Goal: Use online tool/utility: Utilize a website feature to perform a specific function

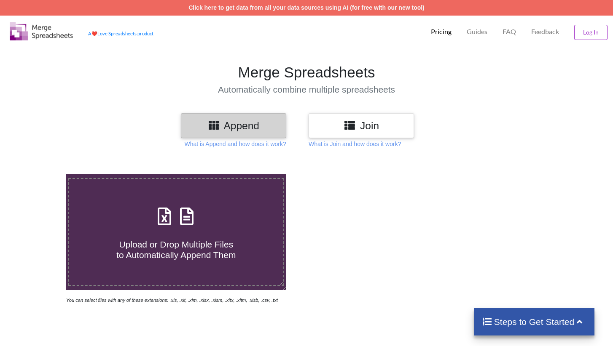
click at [362, 129] on h3 "Join" at bounding box center [361, 126] width 93 height 12
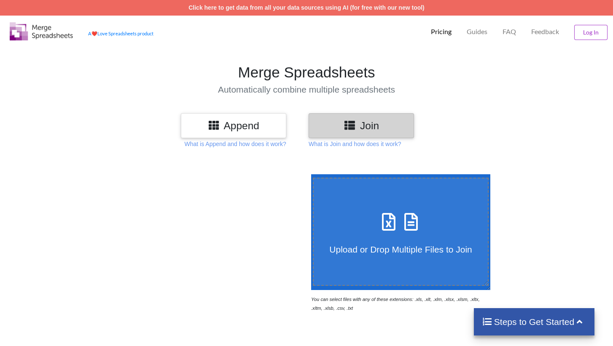
click at [396, 239] on h4 "Upload or Drop Multiple Files to Join" at bounding box center [400, 244] width 174 height 21
click at [309, 174] on input "Upload or Drop Multiple Files to Join" at bounding box center [309, 174] width 0 height 0
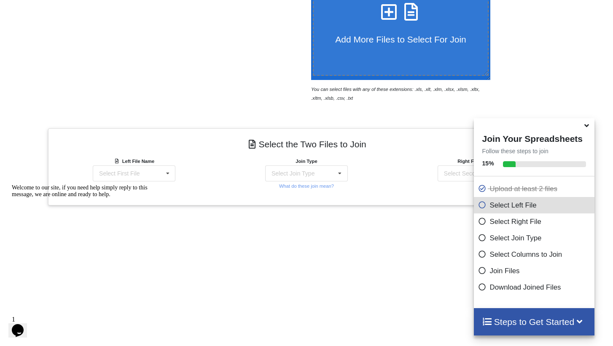
scroll to position [294, 0]
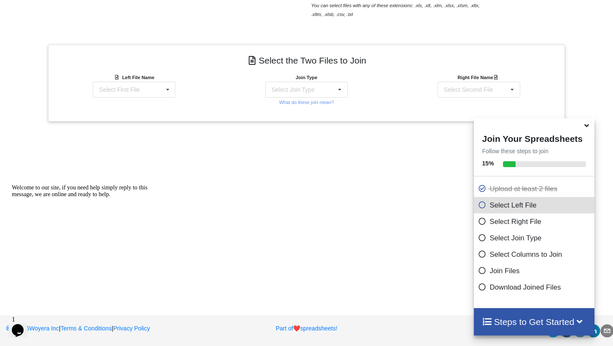
click at [585, 128] on icon at bounding box center [586, 124] width 9 height 8
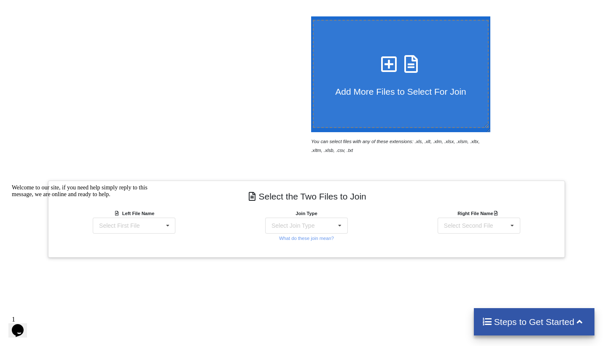
scroll to position [178, 0]
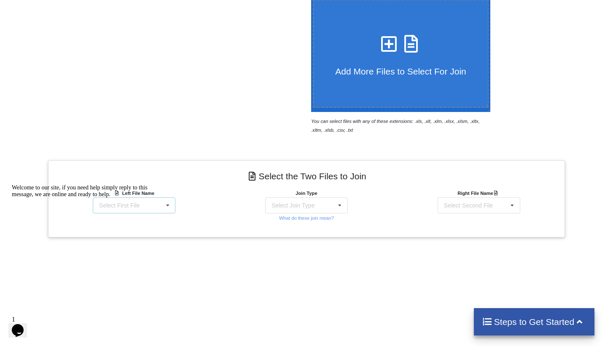
click at [163, 203] on icon at bounding box center [167, 206] width 13 height 16
click at [134, 198] on div "Welcome to our site, if you need help simply reply to this message, we are onli…" at bounding box center [88, 191] width 152 height 13
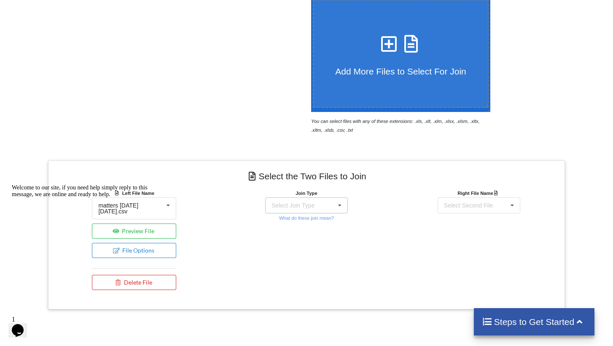
click at [312, 206] on div "Select Join Type" at bounding box center [292, 206] width 43 height 6
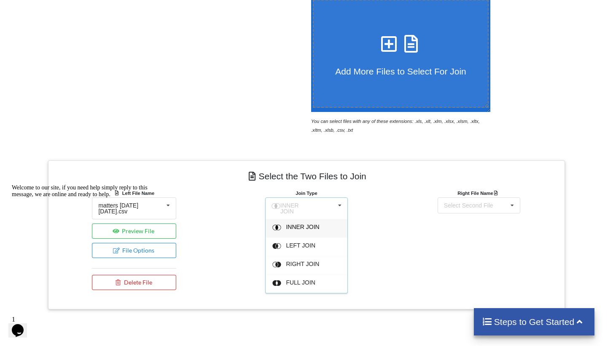
click at [303, 224] on span "INNER JOIN" at bounding box center [302, 227] width 33 height 7
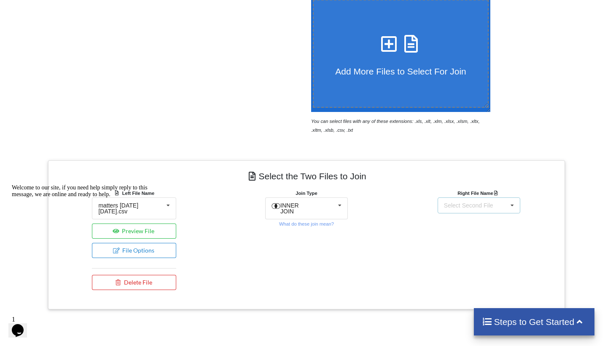
click at [482, 199] on div "Select Second File matters [DATE] [DATE].csv Matter balance summary (09_04_2025…" at bounding box center [478, 206] width 83 height 16
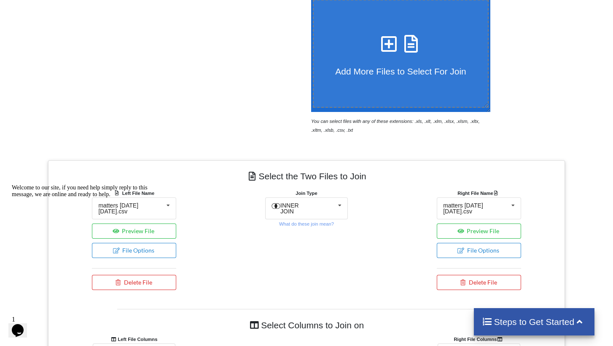
click at [218, 255] on div "Left File Name matters [DATE] [DATE].csv matters [DATE] [DATE].csv Matter balan…" at bounding box center [134, 242] width 172 height 106
click at [149, 198] on div "Welcome to our site, if you need help simply reply to this message, we are onli…" at bounding box center [88, 191] width 152 height 13
click at [12, 185] on icon "Chat attention grabber" at bounding box center [12, 185] width 0 height 0
click at [166, 200] on icon at bounding box center [168, 206] width 13 height 16
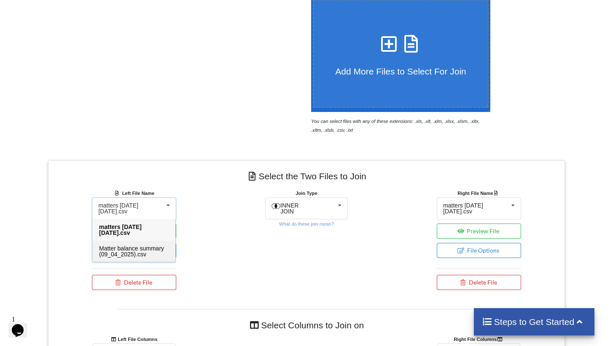
click at [139, 253] on span "Matter balance summary (09_04_2025).csv" at bounding box center [131, 251] width 65 height 13
click at [296, 252] on div "Join Type INNER JOIN INNER JOIN LEFT JOIN RIGHT JOIN FULL JOIN What do these jo…" at bounding box center [306, 242] width 172 height 106
click at [341, 301] on div "Select the Two Files to Join Left File Name Matter balance summary (09_04_2025)…" at bounding box center [306, 291] width 517 height 260
click at [491, 214] on div "matters [DATE] [DATE].csv matters [DATE] [DATE].csv Matter balance summary (09_…" at bounding box center [478, 209] width 84 height 22
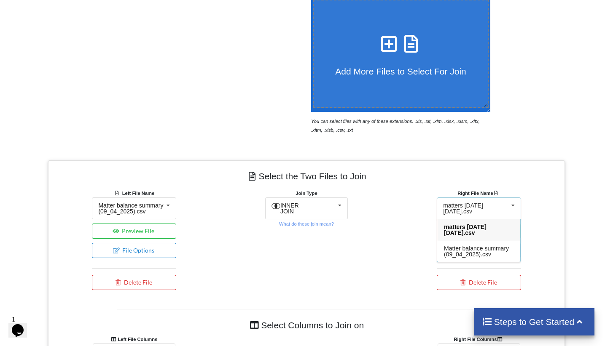
click at [359, 264] on div "Join Type INNER JOIN INNER JOIN LEFT JOIN RIGHT JOIN FULL JOIN What do these jo…" at bounding box center [306, 242] width 172 height 106
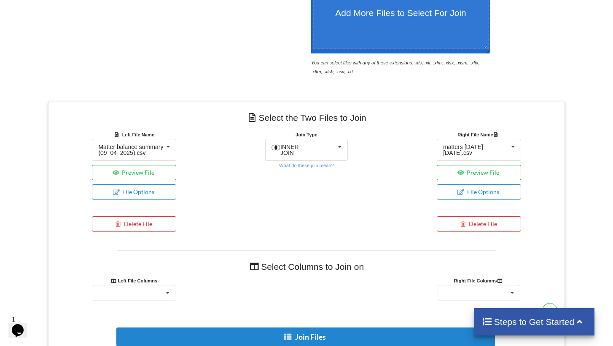
scroll to position [236, 0]
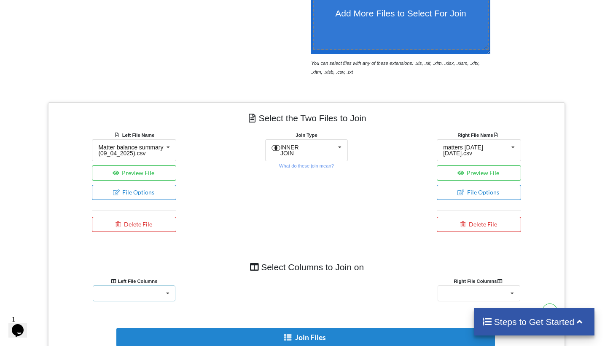
click at [134, 302] on div "Responsible Attorney Client Accounts Receivable Time In Progress Expense In Pro…" at bounding box center [134, 294] width 83 height 16
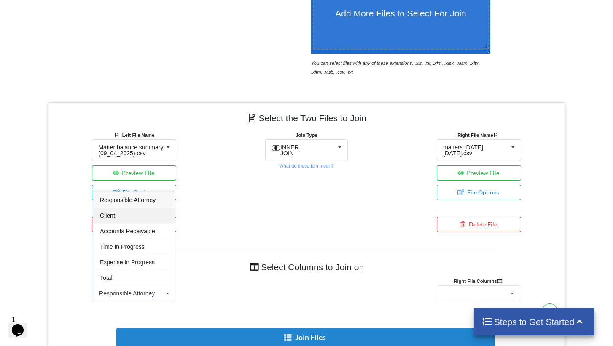
click at [120, 220] on div "Client" at bounding box center [134, 216] width 82 height 16
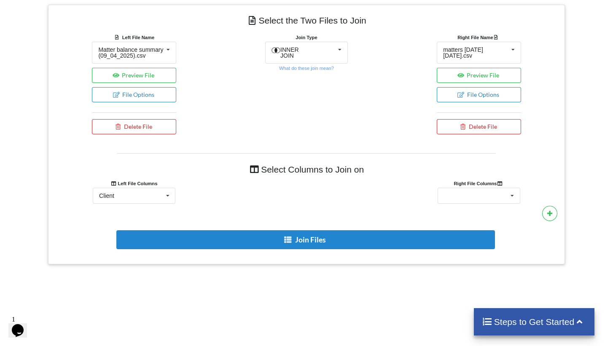
scroll to position [385, 0]
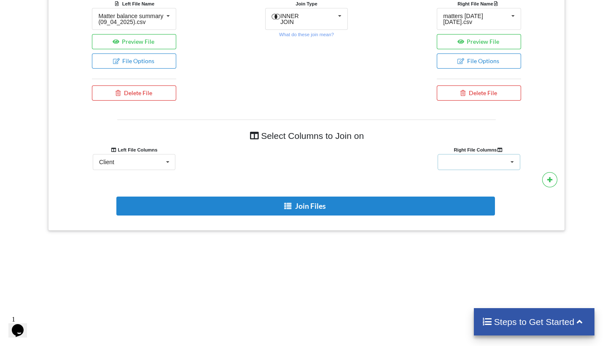
click at [491, 170] on div "Client Name Minimum Threshold Hold/Lock Associate Attorney Assigned Paralegal" at bounding box center [478, 162] width 83 height 16
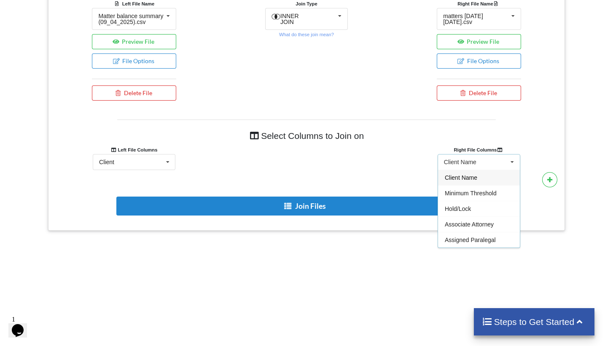
click at [472, 181] on span "Client Name" at bounding box center [460, 177] width 32 height 7
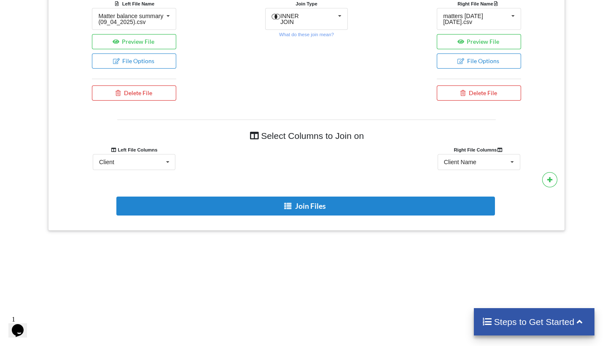
click at [333, 154] on div at bounding box center [306, 149] width 172 height 9
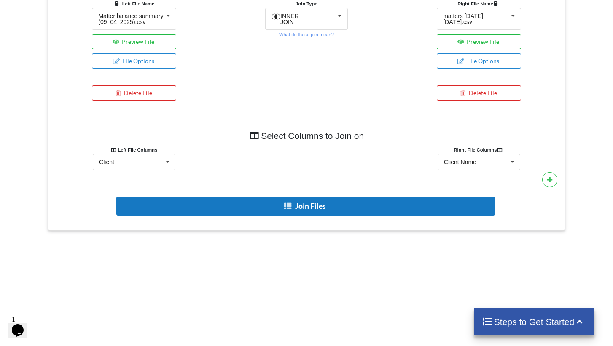
click at [288, 209] on icon at bounding box center [287, 206] width 9 height 6
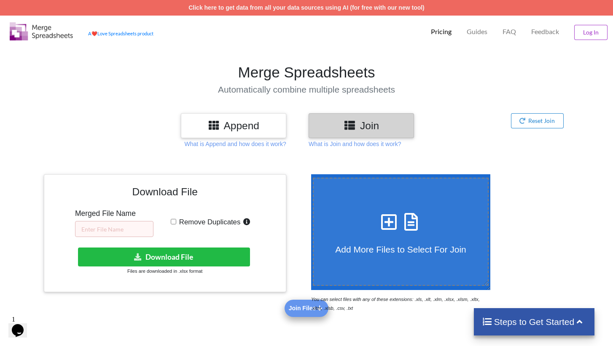
scroll to position [0, 0]
click at [115, 231] on input "text" at bounding box center [114, 229] width 78 height 16
type input "bad caes 09.03"
click at [173, 221] on input "Remove Duplicates" at bounding box center [173, 221] width 5 height 5
checkbox input "true"
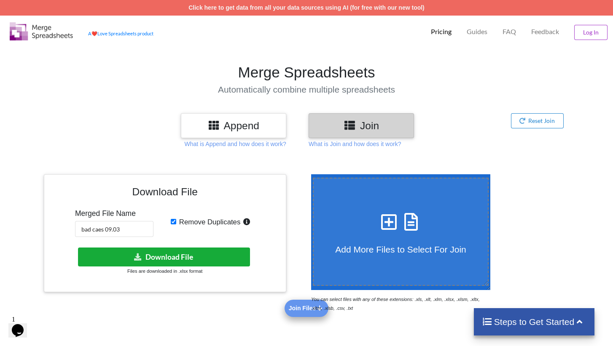
click at [178, 255] on button "Download File" at bounding box center [164, 257] width 172 height 19
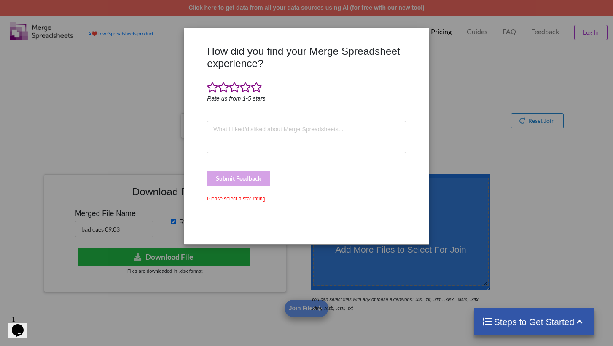
click at [469, 162] on div "How did you find your Merge Spreadsheet experience? Rate us from 1-5 stars Subm…" at bounding box center [306, 173] width 613 height 346
